Goal: Information Seeking & Learning: Find specific fact

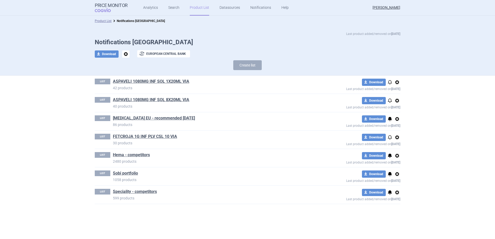
click at [196, 8] on link "Product List" at bounding box center [199, 8] width 19 height 16
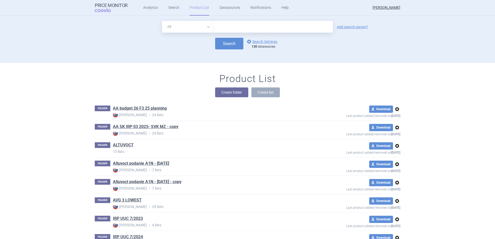
scroll to position [47, 0]
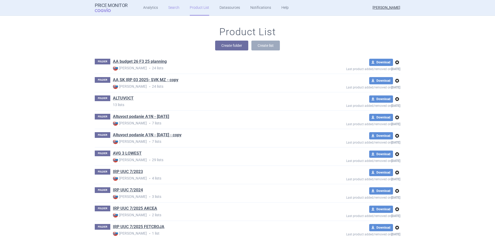
click at [176, 8] on link "Search" at bounding box center [173, 8] width 11 height 16
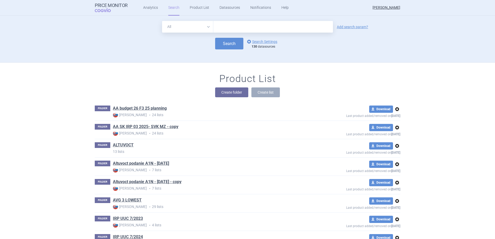
click at [236, 30] on input "text" at bounding box center [273, 27] width 120 height 12
click at [188, 26] on select "All Brand Name ATC Company Active Substance Country Newer than" at bounding box center [187, 27] width 51 height 12
select select "brandName"
click at [162, 21] on select "All Brand Name ATC Company Active Substance Country Newer than" at bounding box center [187, 27] width 51 height 12
click at [227, 28] on input "text" at bounding box center [273, 27] width 120 height 12
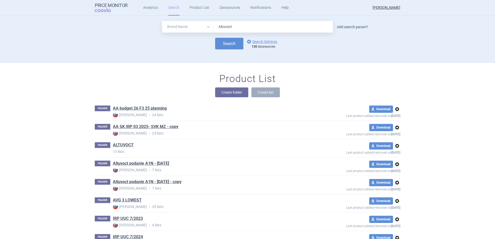
type input "Altuvoct"
click at [345, 27] on link "Add search param?" at bounding box center [352, 27] width 31 height 4
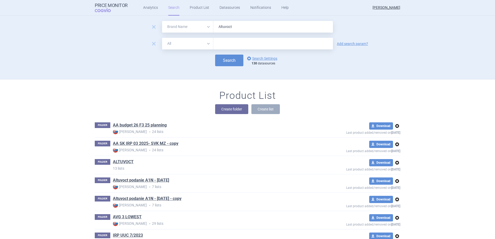
click at [201, 43] on select "All Brand Name ATC Company Active Substance Country Newer than" at bounding box center [187, 44] width 51 height 12
click at [162, 38] on select "All Brand Name ATC Company Active Substance Country Newer than" at bounding box center [187, 44] width 51 height 12
click at [215, 46] on input "text" at bounding box center [273, 44] width 120 height 12
click at [206, 45] on select "All Brand Name ATC Company Active Substance Country Newer than" at bounding box center [187, 44] width 51 height 12
select select "country"
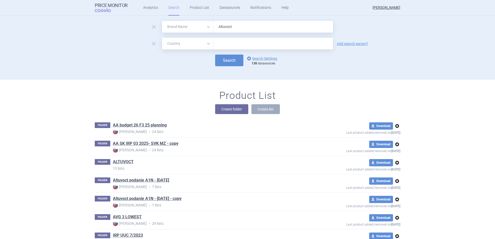
click at [162, 38] on select "All Brand Name ATC Company Active Substance Country Newer than" at bounding box center [187, 44] width 51 height 12
click at [232, 43] on input "text" at bounding box center [273, 43] width 115 height 7
type input "FRance"
click at [226, 53] on ul "[GEOGRAPHIC_DATA]" at bounding box center [272, 53] width 120 height 9
click at [157, 74] on div "remove All Brand Name ATC Company Active Substance Country Newer than Altuvoct …" at bounding box center [247, 50] width 326 height 58
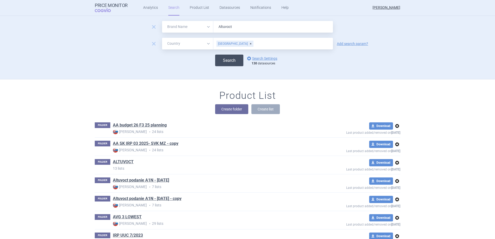
click at [231, 63] on button "Search" at bounding box center [229, 61] width 28 height 12
select select "brandName"
select select "country"
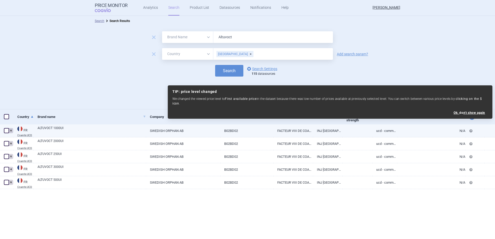
click at [25, 134] on abbr "Cnamts UCD" at bounding box center [25, 135] width 16 height 3
select select "EUR"
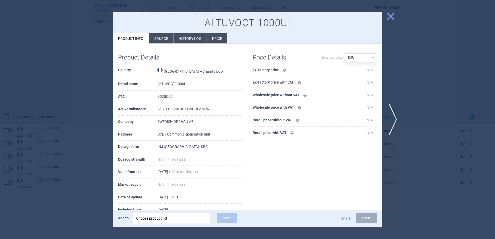
click at [158, 37] on li "Source" at bounding box center [161, 38] width 24 height 10
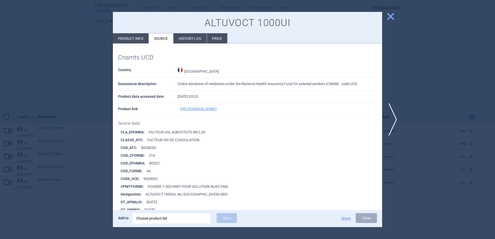
click at [229, 112] on td "[URL][DOMAIN_NAME]" at bounding box center [277, 109] width 199 height 13
click at [231, 104] on td "[URL][DOMAIN_NAME]" at bounding box center [277, 109] width 199 height 13
click at [217, 108] on link "[URL][DOMAIN_NAME]" at bounding box center [198, 109] width 37 height 4
